Goal: Find specific page/section: Find specific page/section

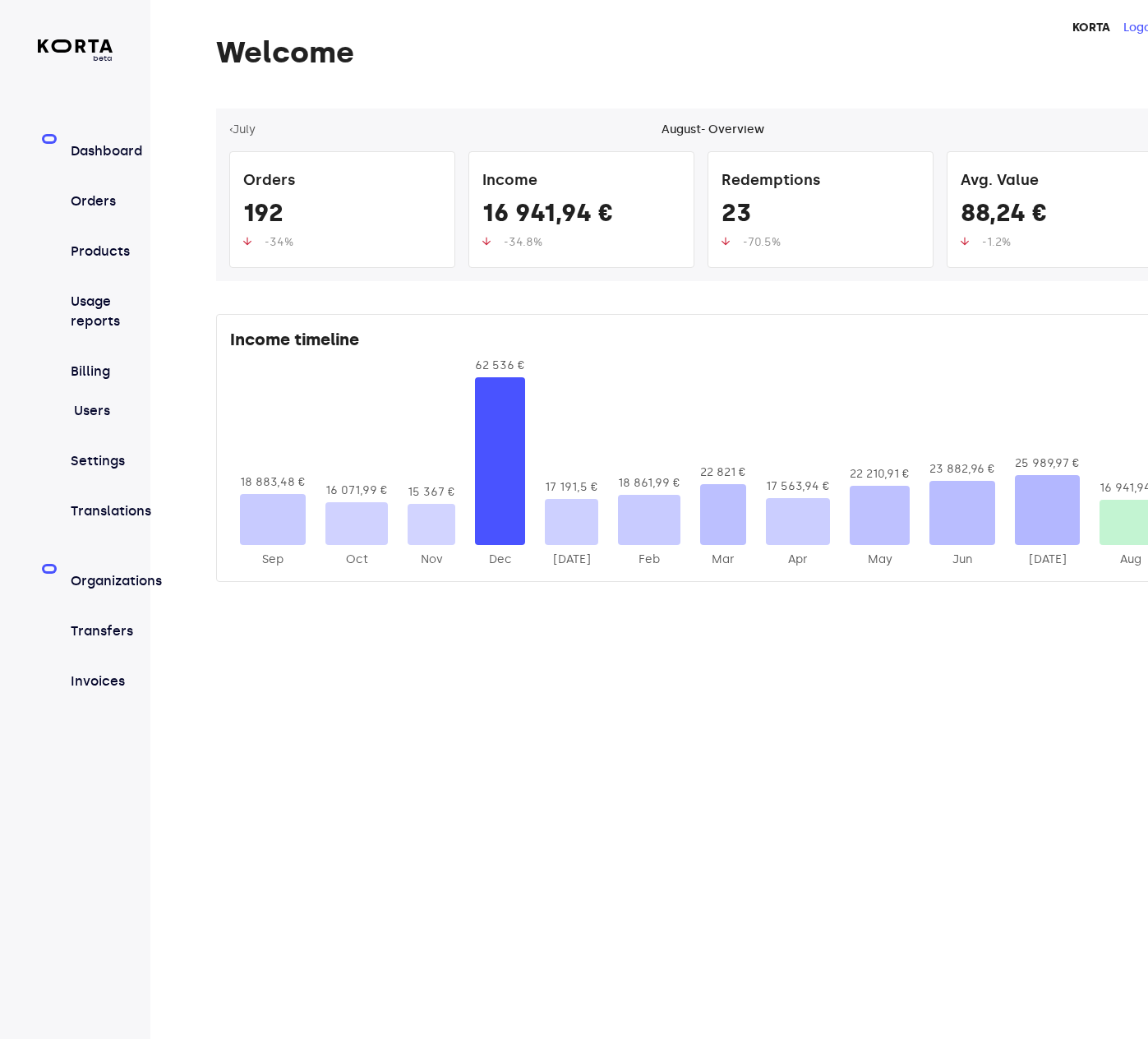
click at [103, 567] on link "Organizations" at bounding box center [91, 576] width 42 height 31
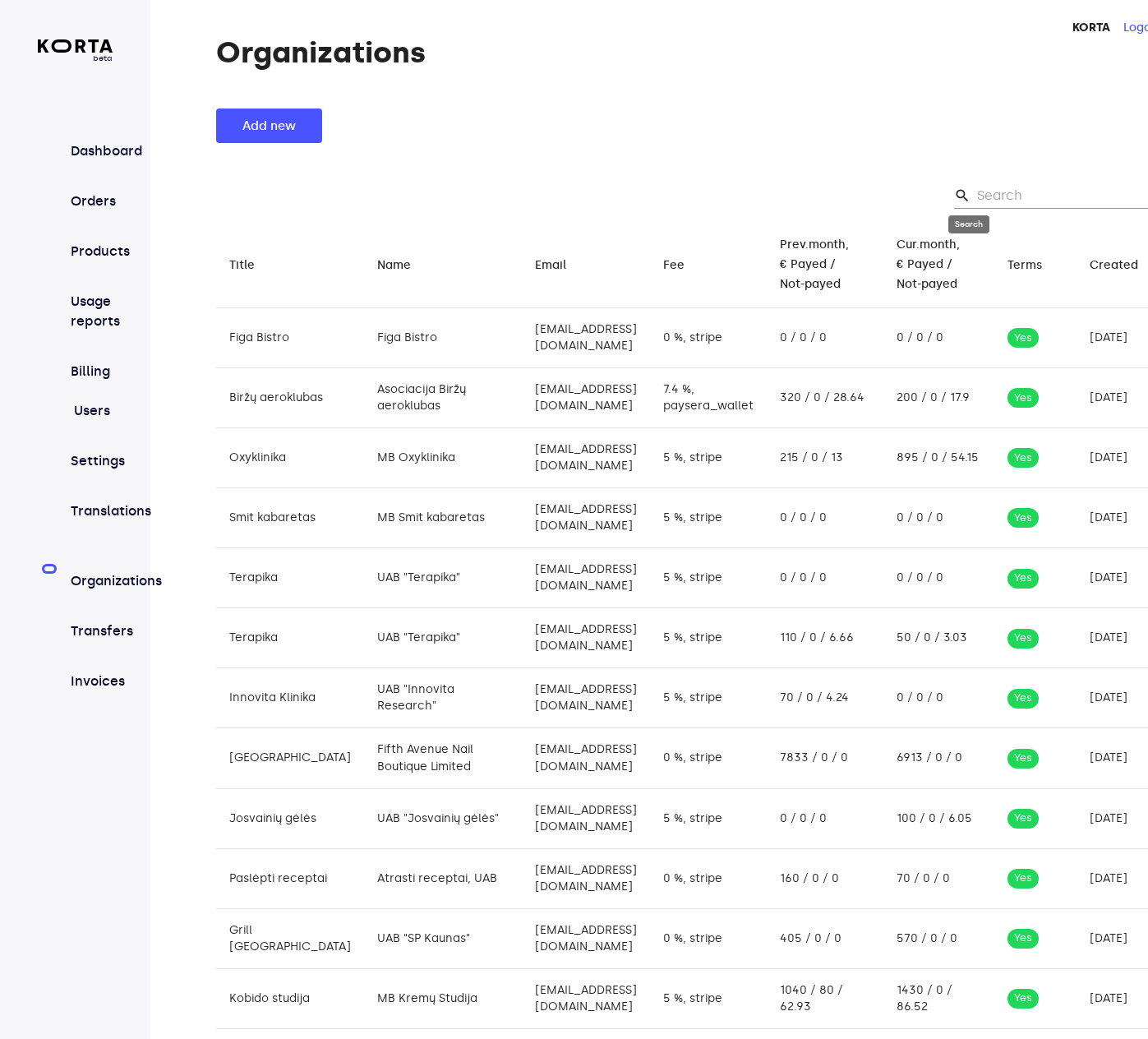
click at [970, 191] on span "search" at bounding box center [962, 195] width 16 height 16
click at [1034, 192] on input "Search" at bounding box center [1057, 195] width 159 height 27
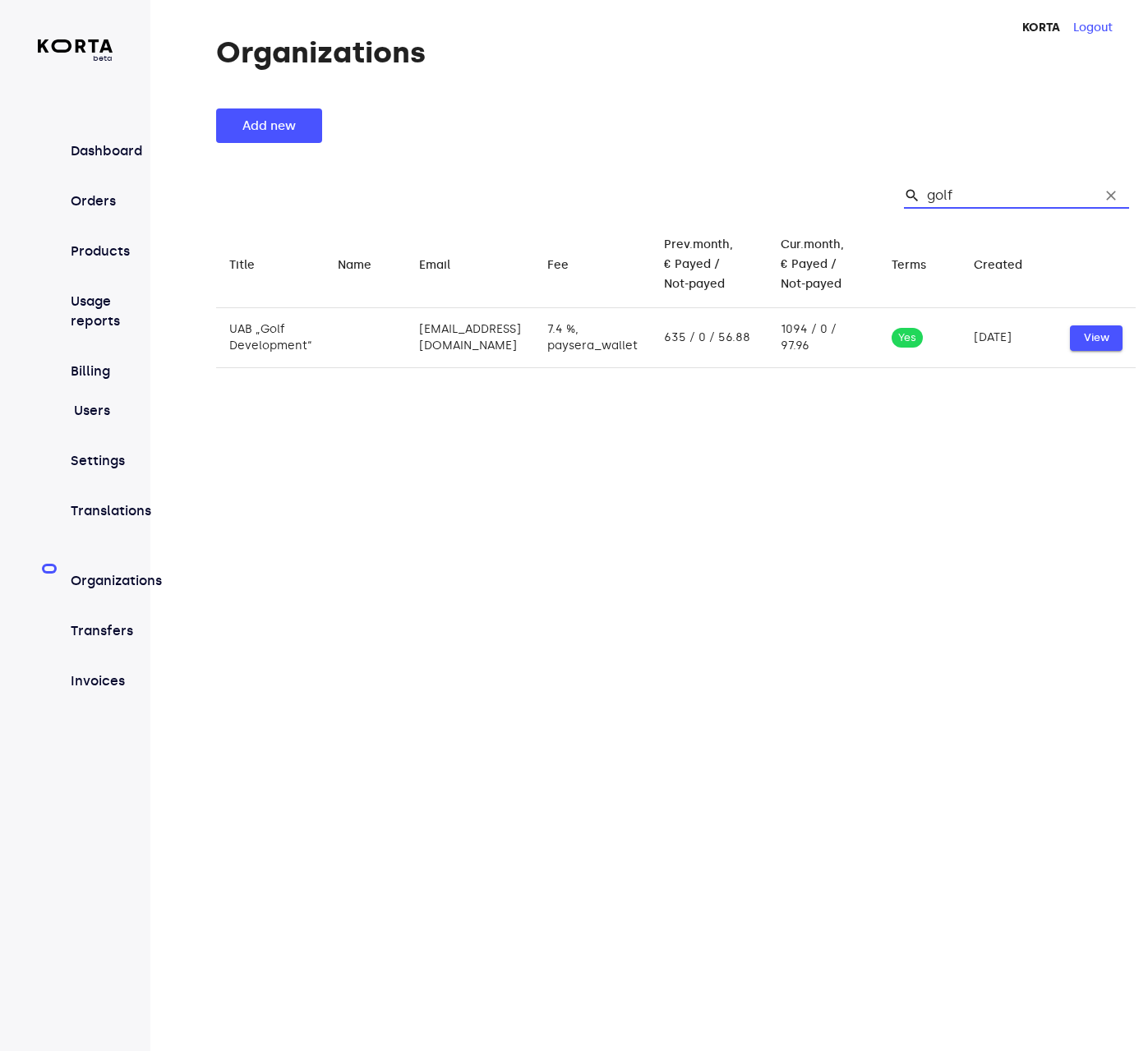
type input "golf"
click at [1104, 331] on span "View" at bounding box center [1096, 339] width 36 height 19
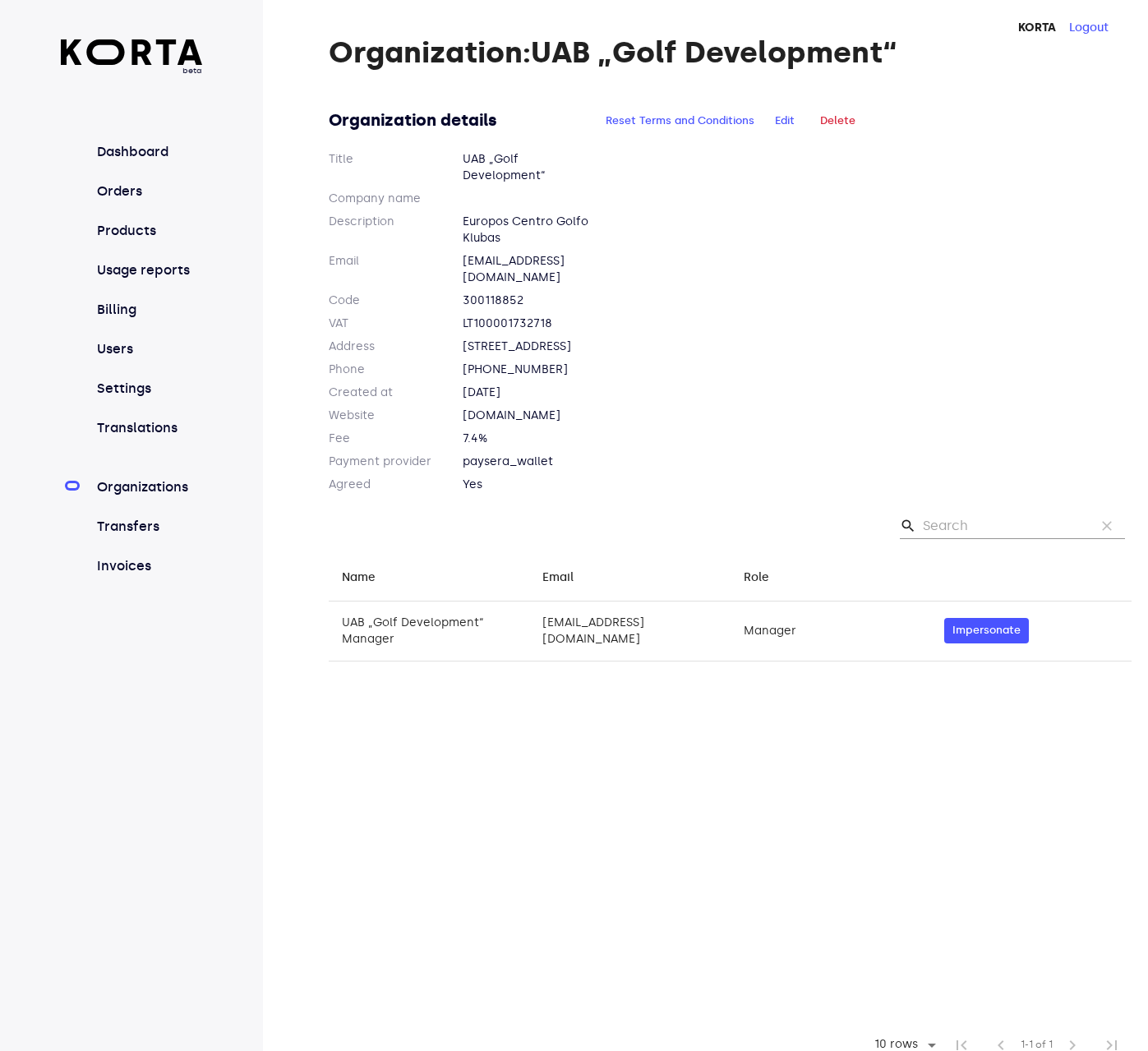
click at [151, 488] on link "Organizations" at bounding box center [149, 487] width 109 height 20
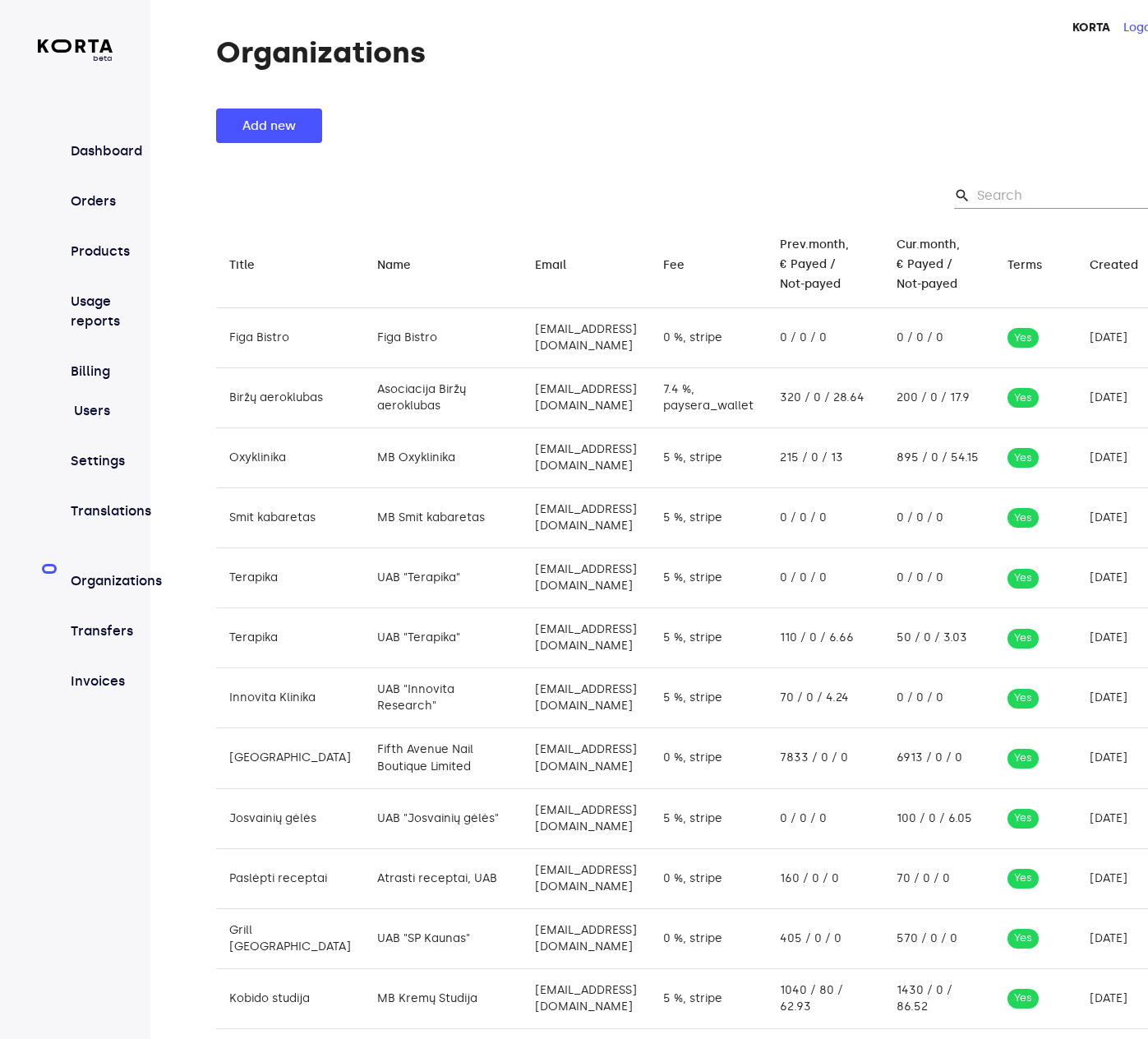
click at [646, 73] on div "Organizations Add new search clear Title arrow_downward Name arrow_downward Ema…" at bounding box center [676, 802] width 1051 height 1532
